Goal: Task Accomplishment & Management: Manage account settings

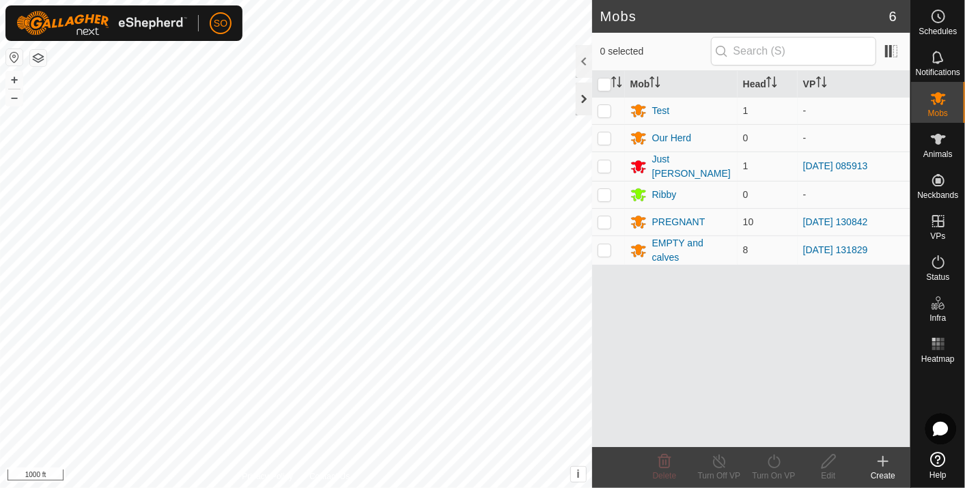
click at [582, 96] on div at bounding box center [584, 99] width 16 height 33
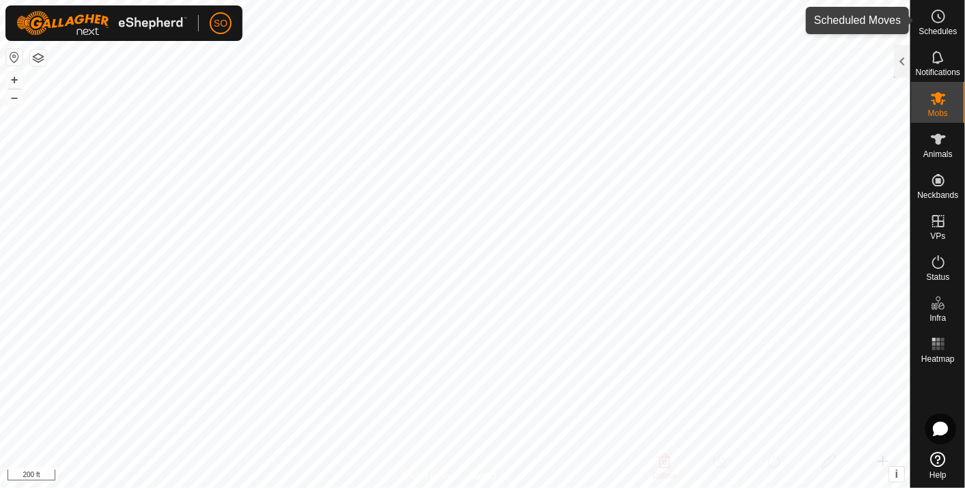
click at [937, 15] on icon at bounding box center [939, 16] width 16 height 16
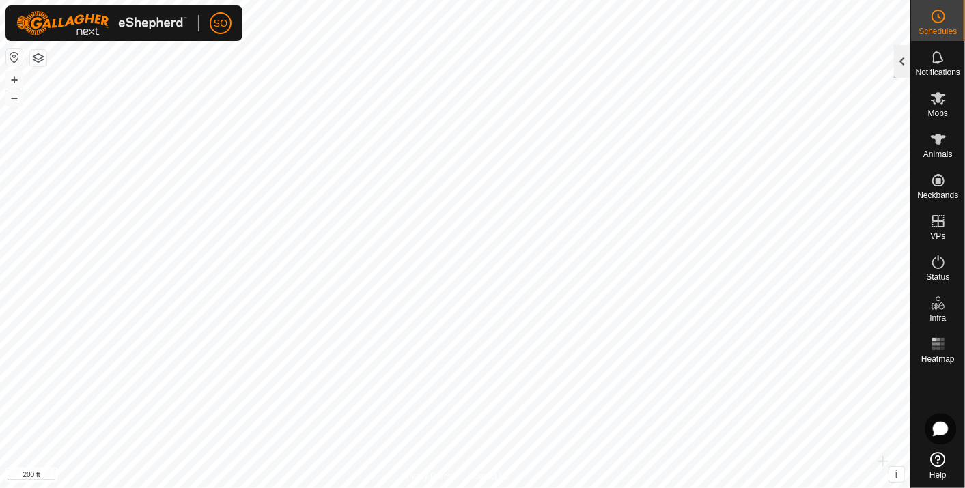
click at [905, 58] on div at bounding box center [902, 61] width 16 height 33
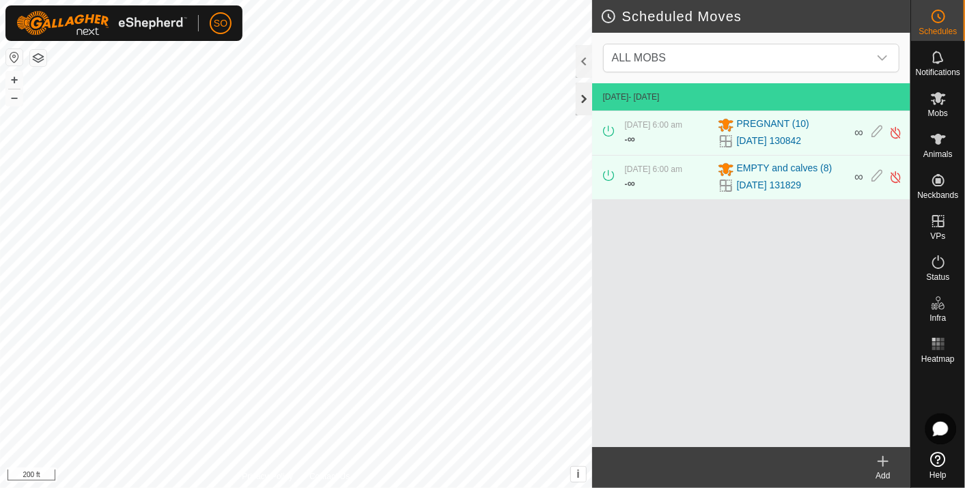
click at [583, 96] on div at bounding box center [584, 99] width 16 height 33
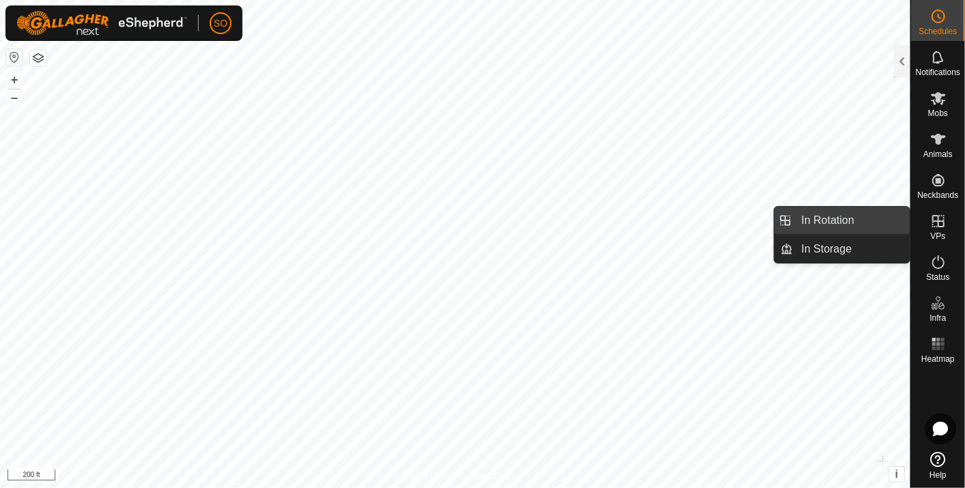
click at [862, 216] on link "In Rotation" at bounding box center [852, 220] width 117 height 27
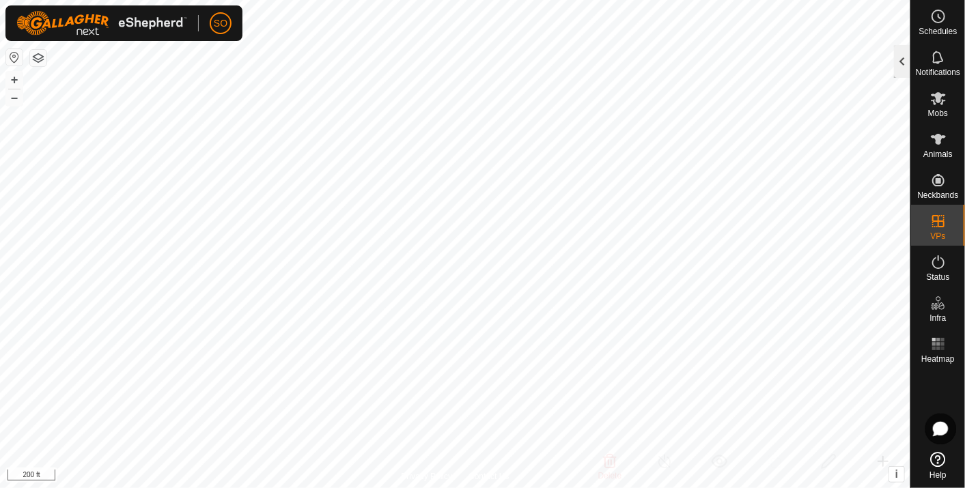
click at [903, 58] on div at bounding box center [902, 61] width 16 height 33
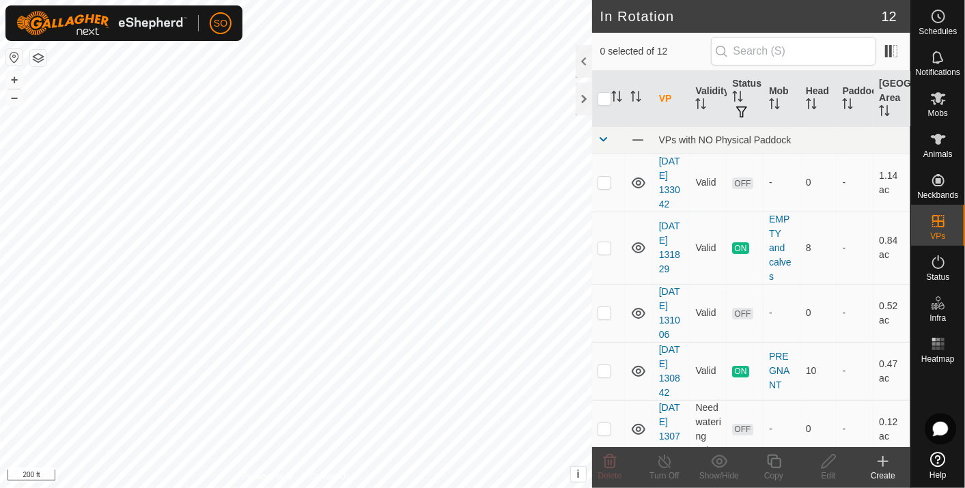
click at [885, 458] on icon at bounding box center [883, 462] width 16 height 16
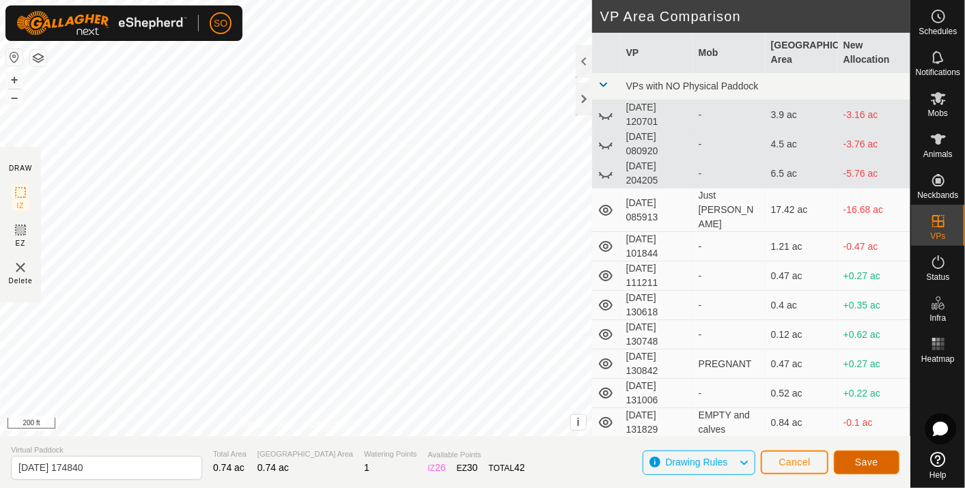
click at [872, 461] on span "Save" at bounding box center [866, 462] width 23 height 11
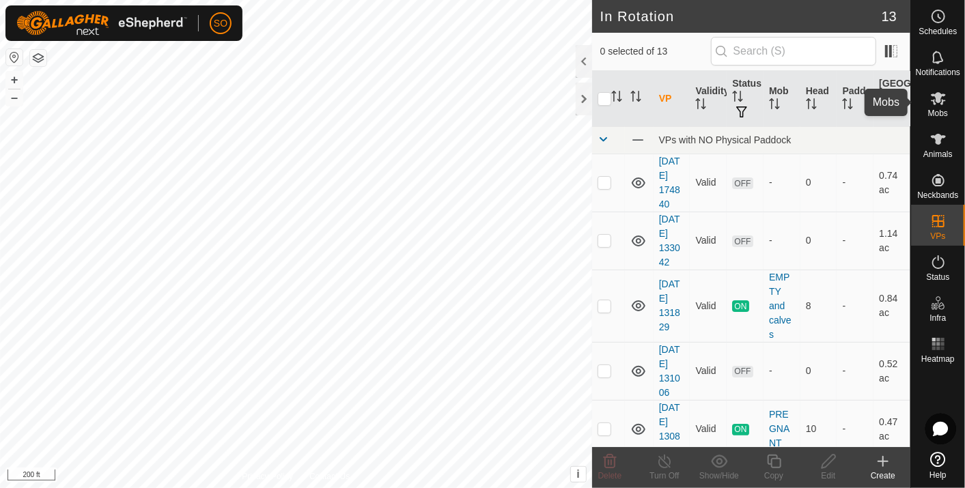
click at [941, 97] on icon at bounding box center [938, 98] width 15 height 13
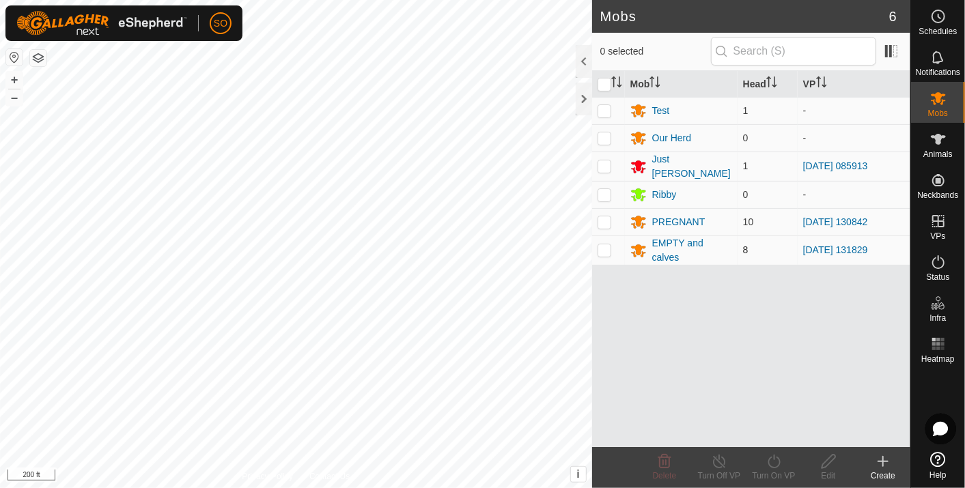
click at [605, 245] on p-checkbox at bounding box center [605, 250] width 14 height 11
checkbox input "true"
click at [775, 463] on icon at bounding box center [774, 462] width 17 height 16
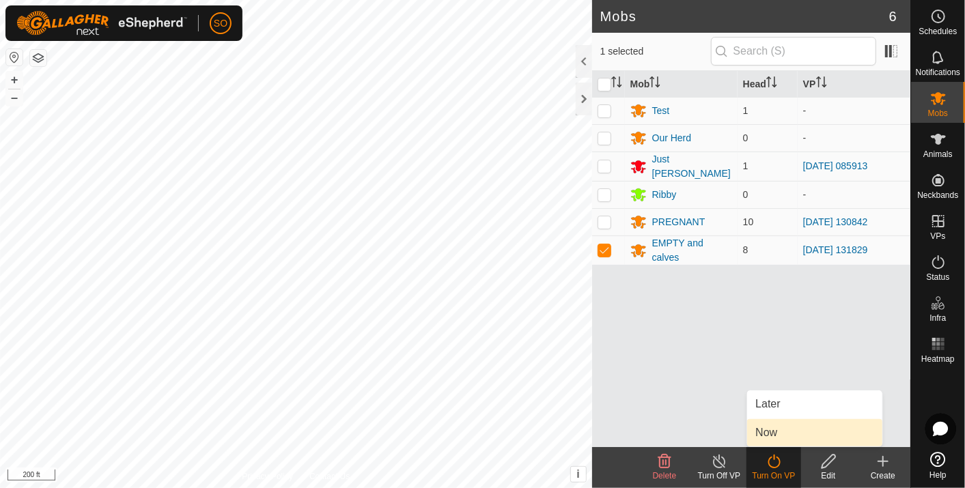
click at [766, 431] on link "Now" at bounding box center [814, 432] width 135 height 27
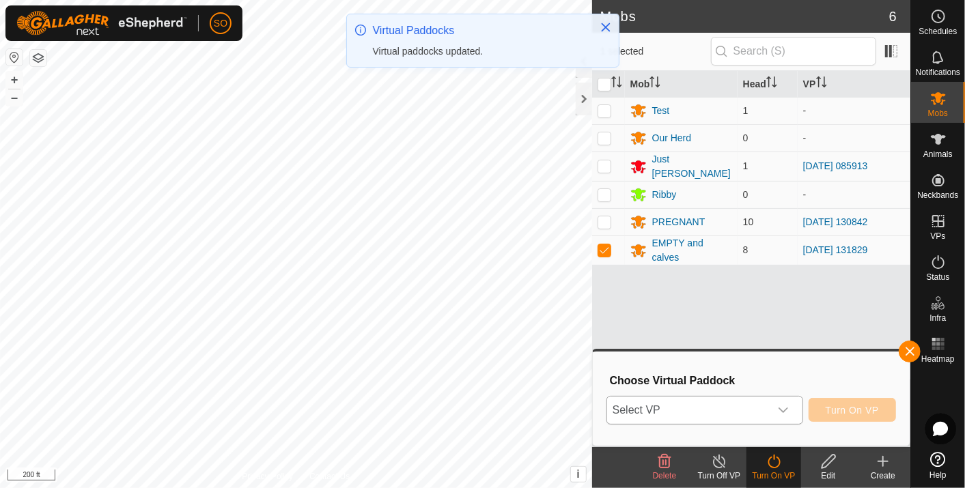
click at [788, 408] on icon "dropdown trigger" at bounding box center [784, 410] width 10 height 5
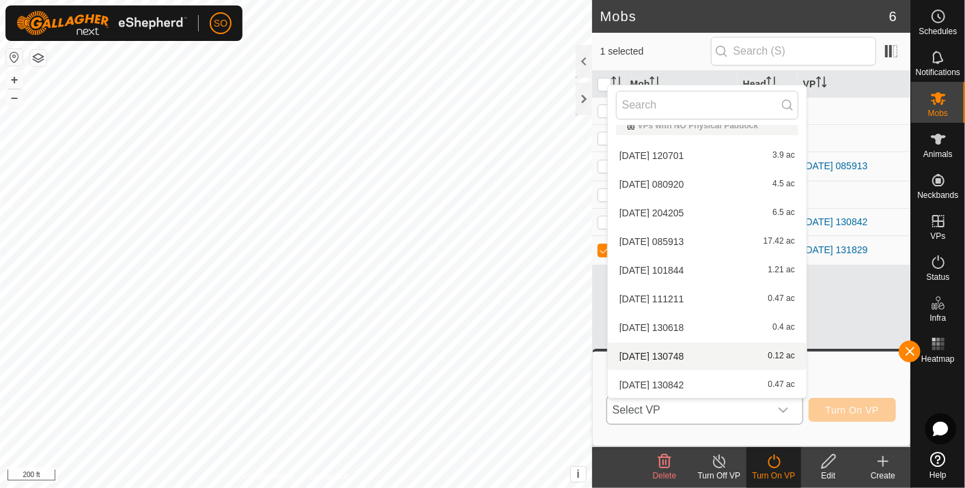
scroll to position [129, 0]
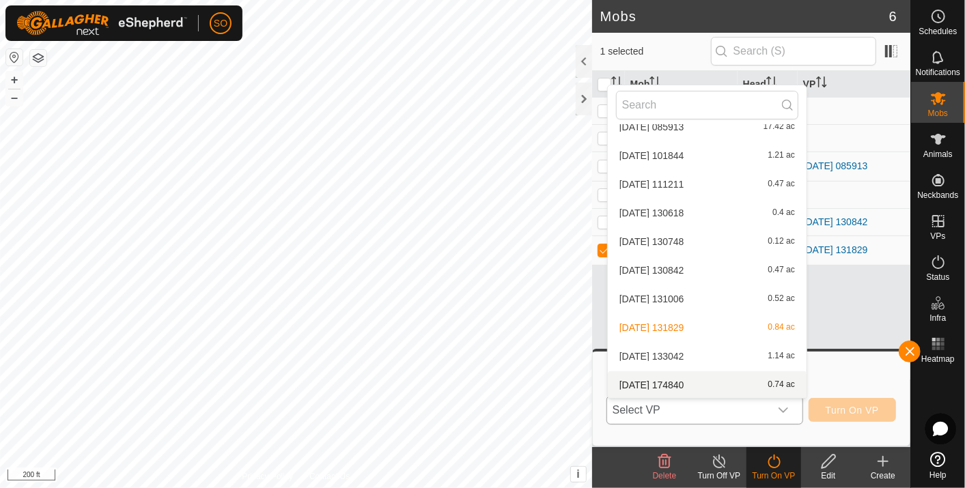
click at [683, 380] on li "[DATE] 174840 0.74 ac" at bounding box center [707, 385] width 199 height 27
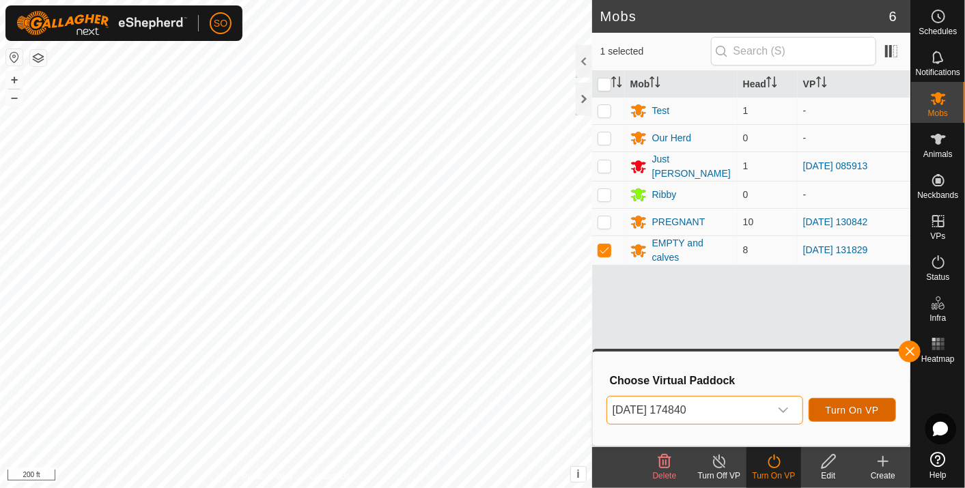
click at [852, 406] on span "Turn On VP" at bounding box center [852, 410] width 53 height 11
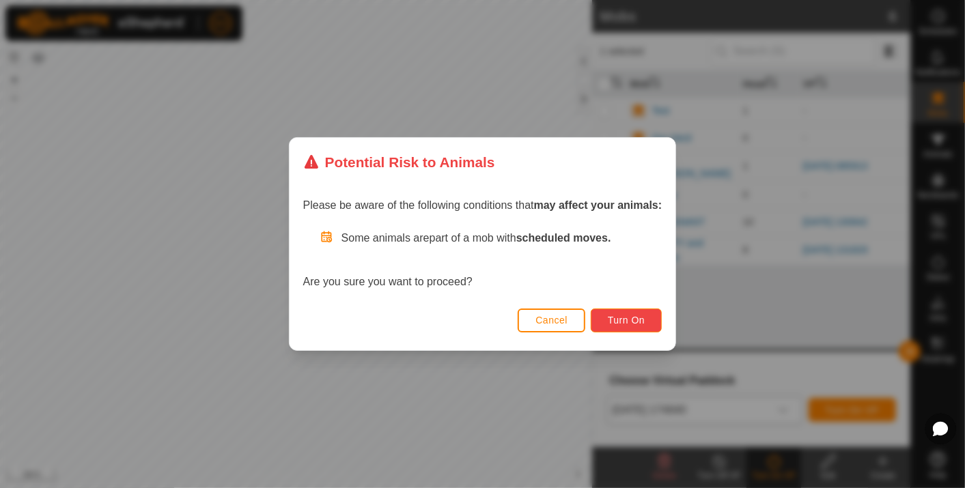
click at [622, 315] on span "Turn On" at bounding box center [626, 320] width 37 height 11
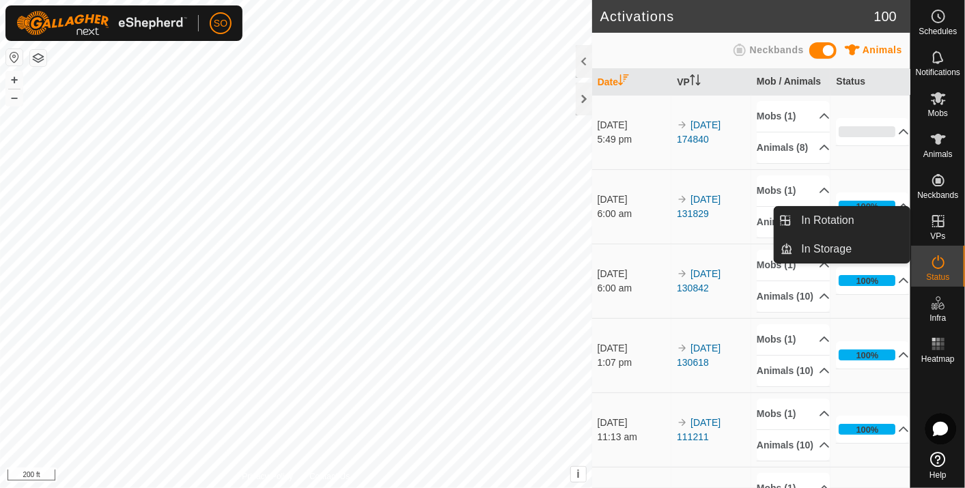
click at [935, 215] on icon at bounding box center [939, 221] width 12 height 12
click at [850, 213] on link "In Rotation" at bounding box center [852, 220] width 117 height 27
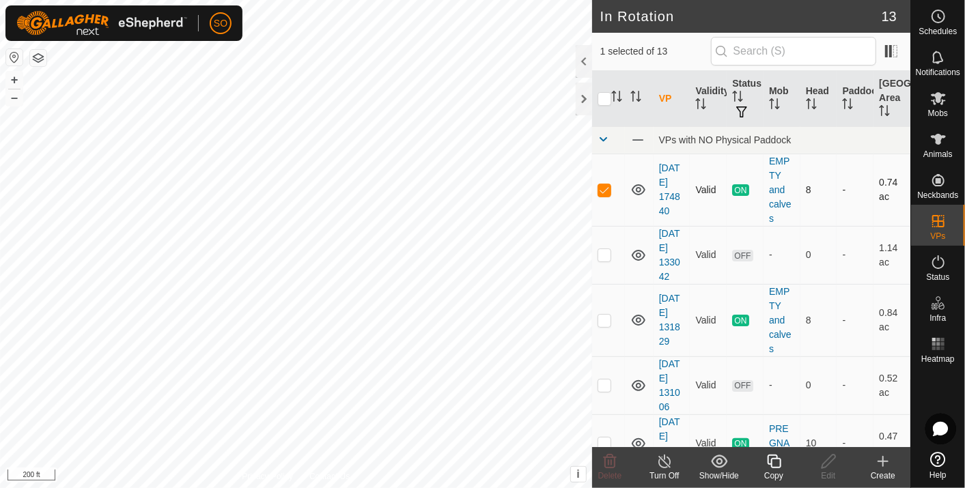
click at [605, 189] on p-checkbox at bounding box center [605, 189] width 14 height 11
checkbox input "false"
click at [638, 135] on span at bounding box center [638, 140] width 15 height 15
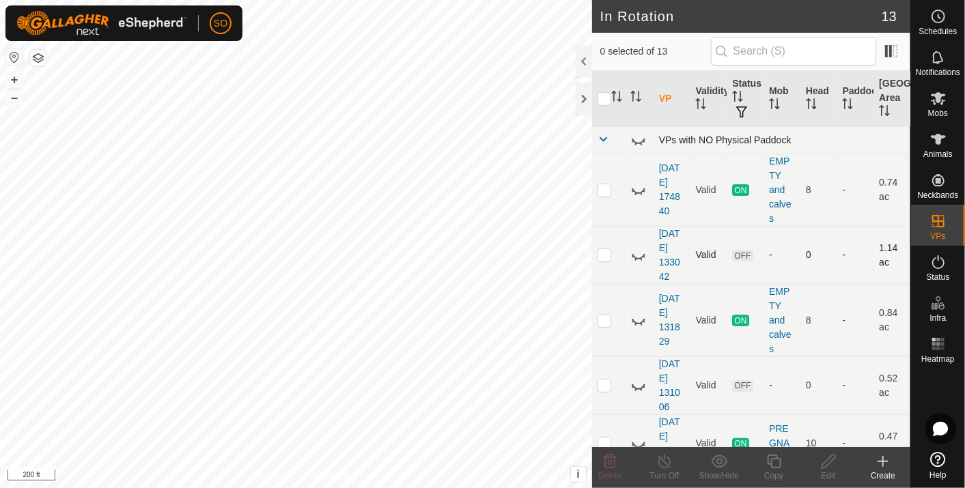
click at [637, 253] on icon at bounding box center [639, 255] width 16 height 16
click at [636, 187] on icon at bounding box center [639, 190] width 16 height 16
click at [608, 253] on p-checkbox at bounding box center [605, 254] width 14 height 11
checkbox input "true"
click at [828, 460] on icon at bounding box center [829, 462] width 17 height 16
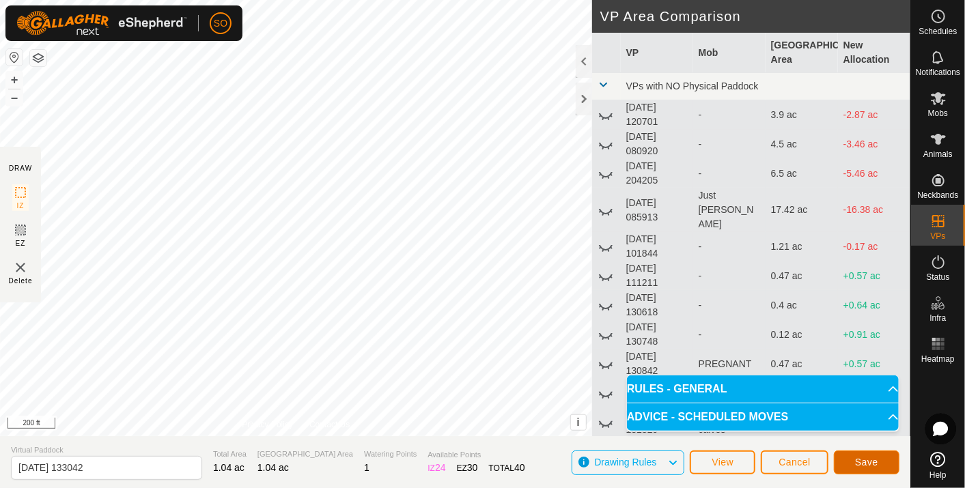
click at [868, 458] on span "Save" at bounding box center [866, 462] width 23 height 11
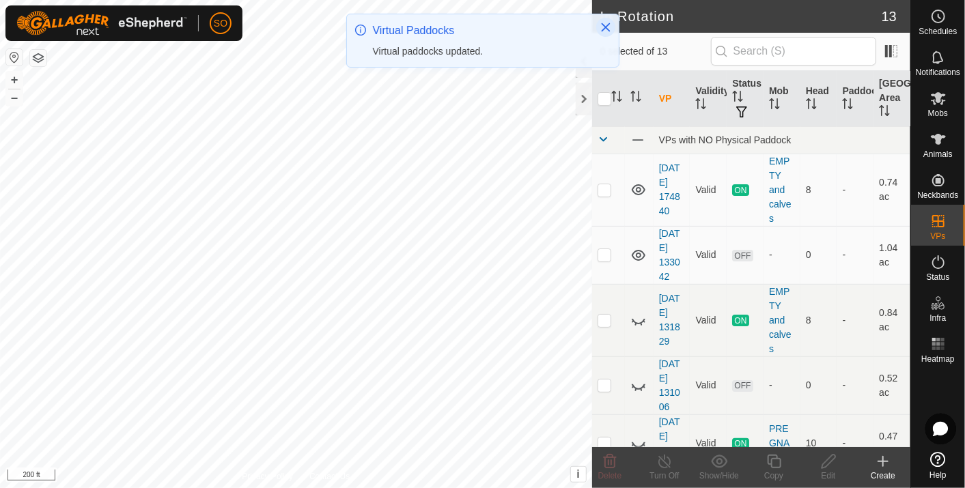
click at [607, 25] on icon "Close" at bounding box center [605, 27] width 9 height 9
